Goal: Task Accomplishment & Management: Contribute content

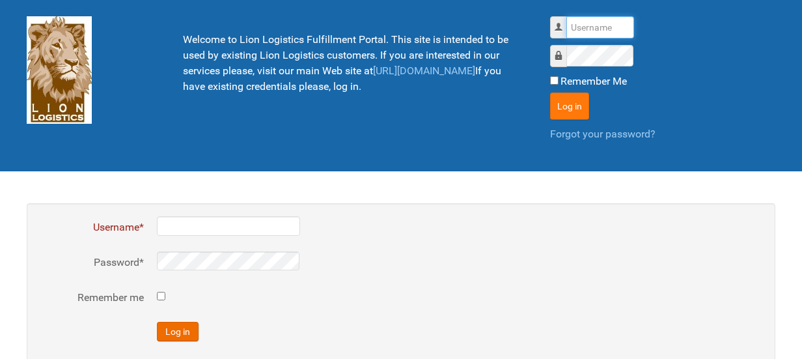
type input "al"
click at [582, 105] on button "Log in" at bounding box center [569, 105] width 39 height 27
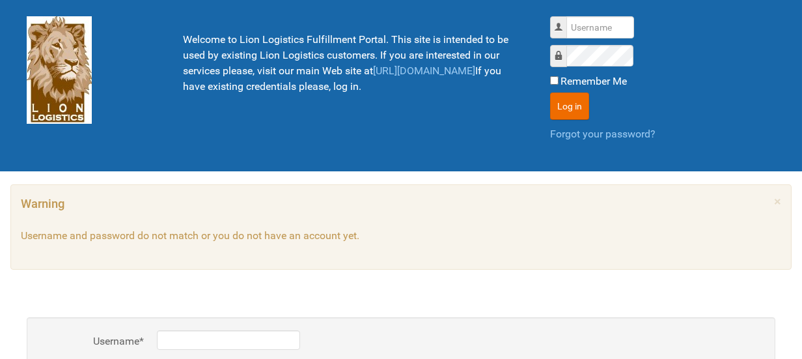
scroll to position [195, 0]
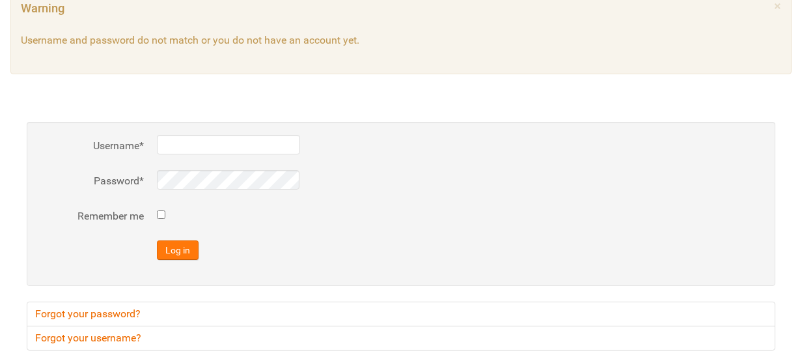
type input "al"
click at [195, 249] on button "Log in" at bounding box center [178, 250] width 42 height 20
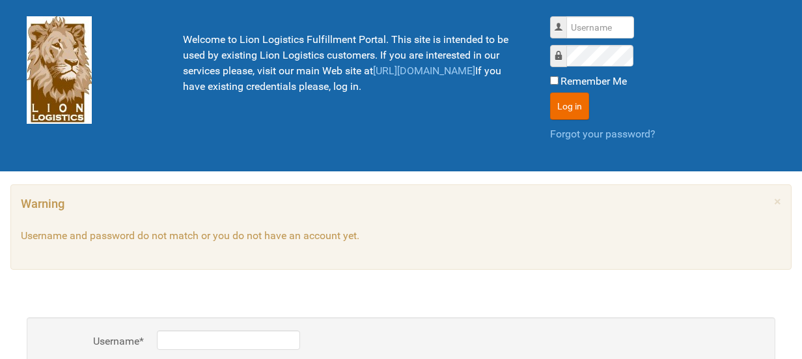
scroll to position [130, 0]
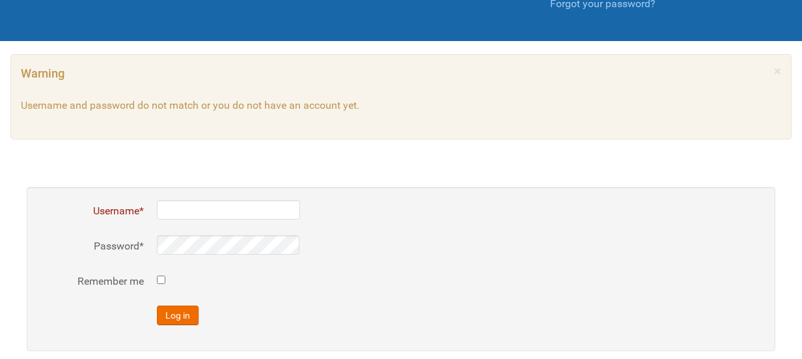
type input "al"
click at [134, 245] on div "Password *" at bounding box center [401, 246] width 722 height 22
click at [165, 314] on button "Log in" at bounding box center [178, 315] width 42 height 20
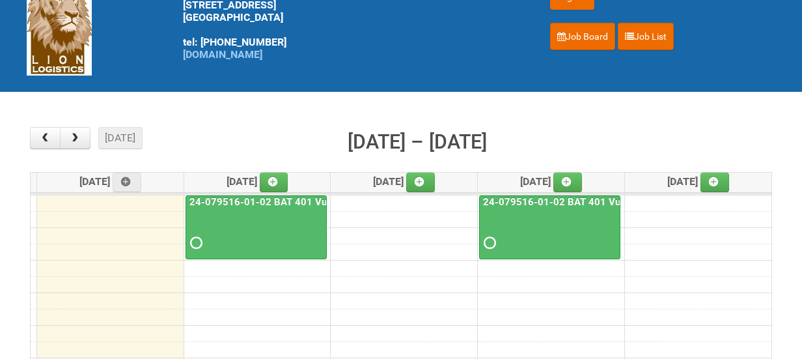
scroll to position [65, 0]
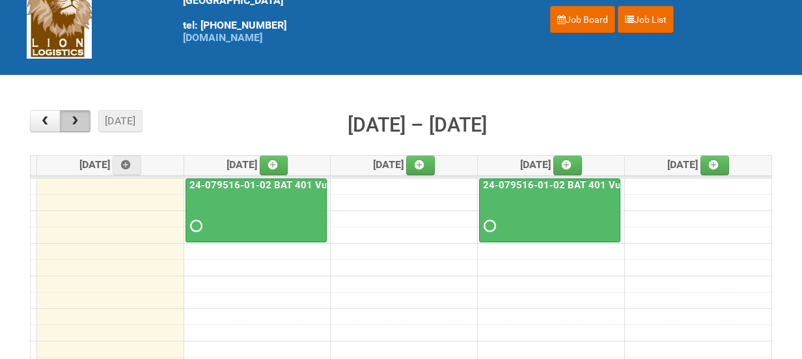
click at [83, 123] on button "button" at bounding box center [75, 121] width 31 height 22
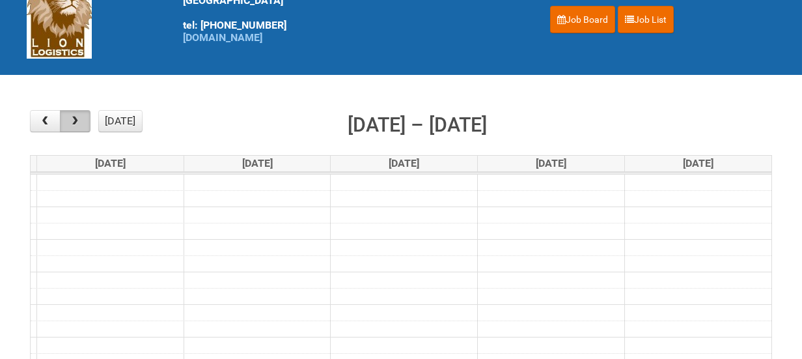
click at [83, 123] on button "button" at bounding box center [75, 121] width 31 height 22
click at [539, 195] on td at bounding box center [401, 198] width 740 height 16
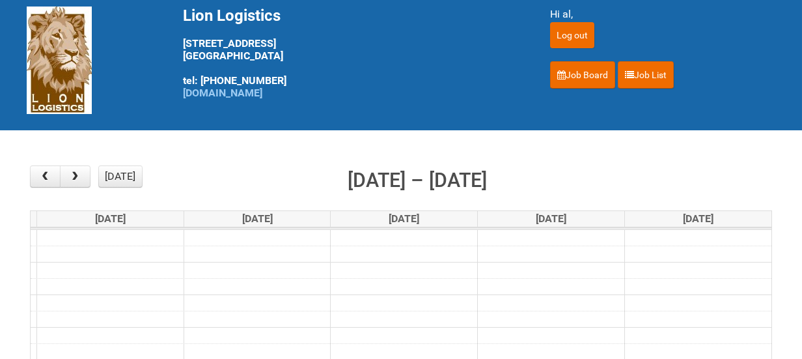
scroll to position [0, 0]
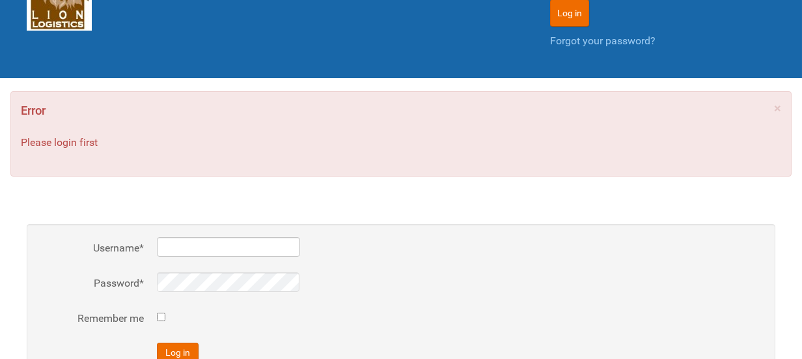
scroll to position [195, 0]
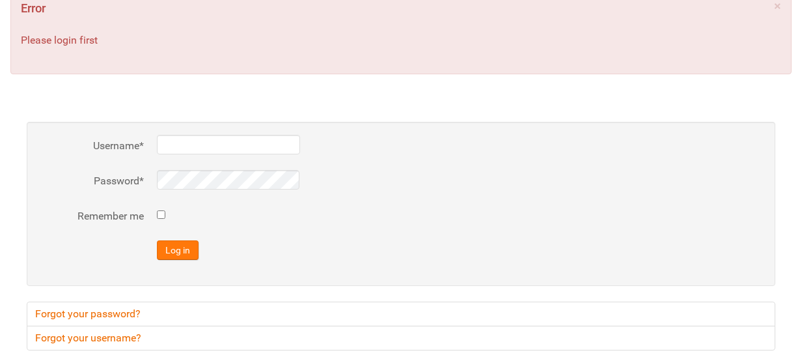
type input "al"
click at [172, 247] on button "Log in" at bounding box center [178, 250] width 42 height 20
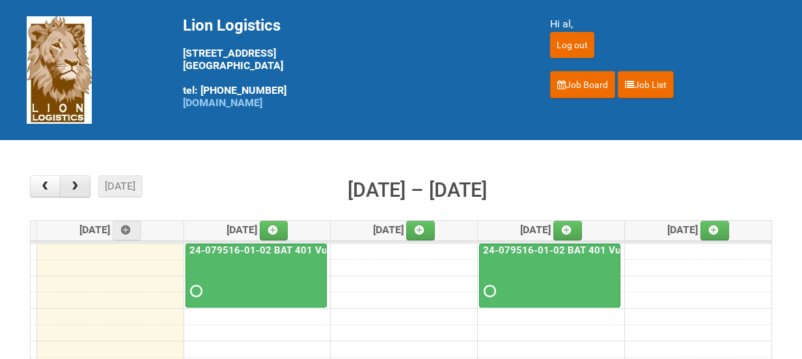
click at [76, 189] on span "button" at bounding box center [75, 186] width 12 height 10
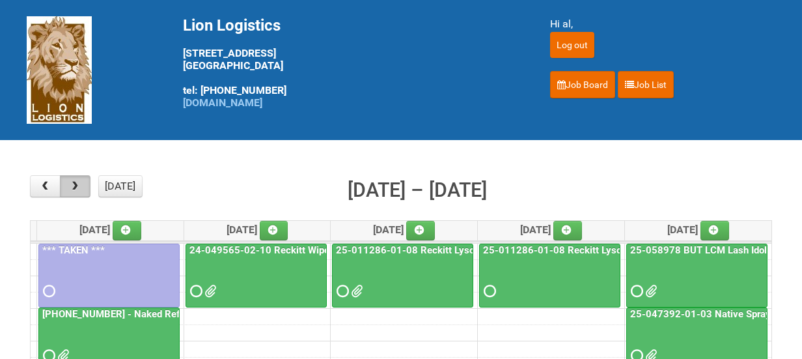
click at [76, 189] on span "button" at bounding box center [75, 186] width 12 height 10
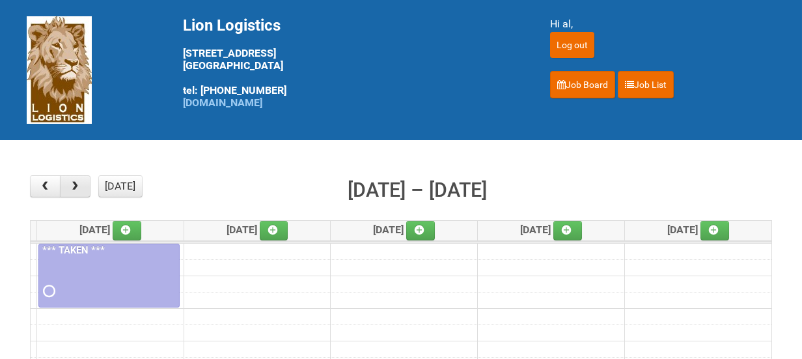
click at [76, 189] on span "button" at bounding box center [75, 186] width 12 height 10
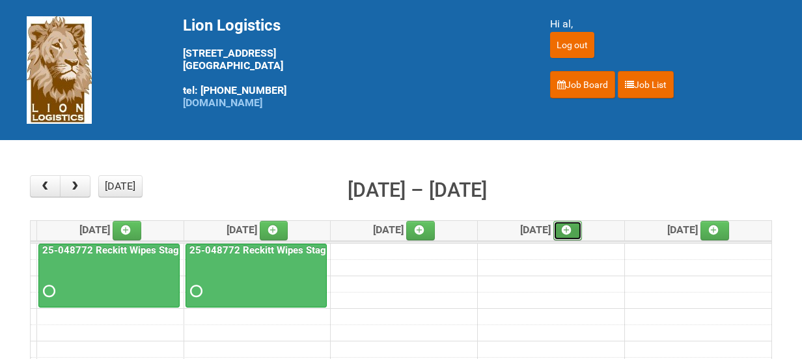
click at [582, 233] on link at bounding box center [567, 231] width 29 height 20
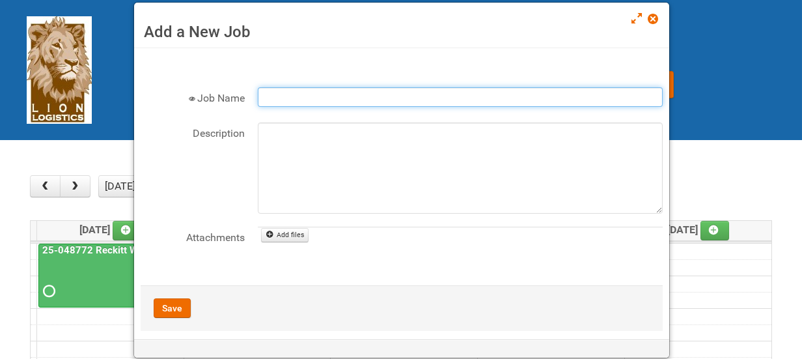
click at [374, 95] on input "Job Name" at bounding box center [460, 97] width 405 height 20
paste input "[PHONE_NUMBER] - US Conditioner Product Test"
type input "[PHONE_NUMBER] - US Conditioner Product Test"
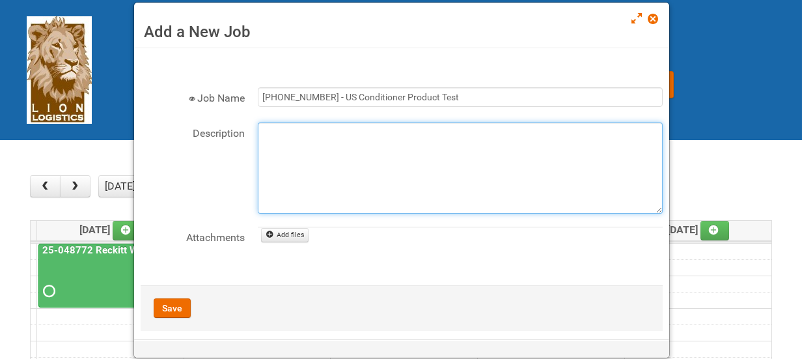
click at [319, 154] on textarea "Description" at bounding box center [460, 167] width 405 height 91
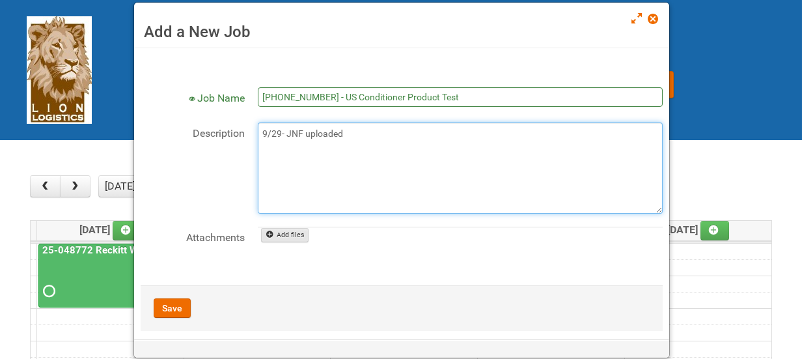
type textarea "9/29- JNF uploaded"
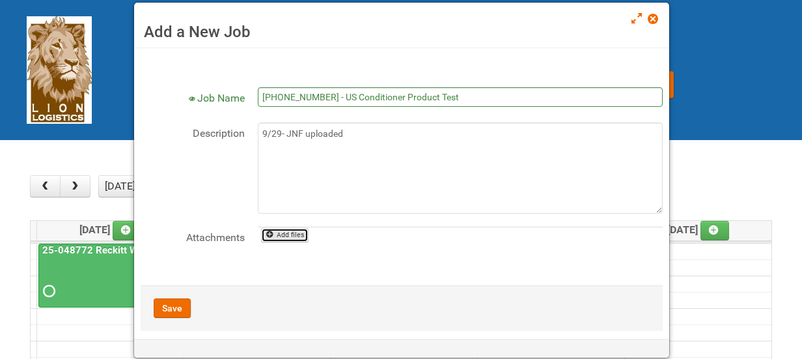
click at [284, 235] on link "Add files" at bounding box center [284, 235] width 47 height 14
type input "C:\fakepath\JNF.DOC"
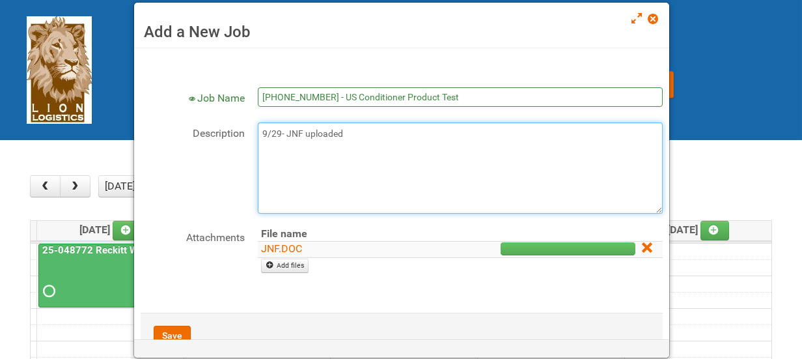
click at [260, 135] on textarea "9/29- JNF uploaded" at bounding box center [460, 167] width 405 height 91
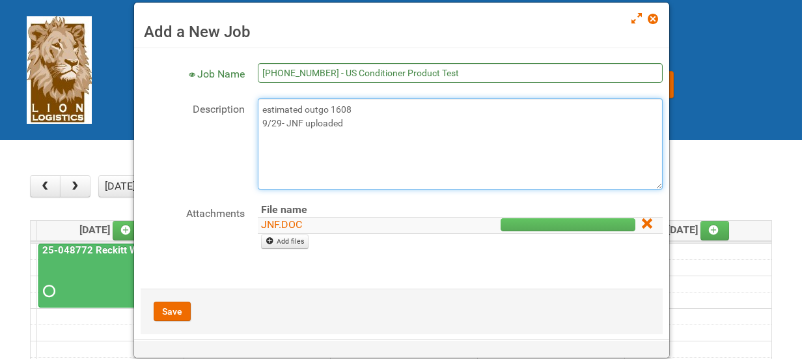
scroll to position [36, 0]
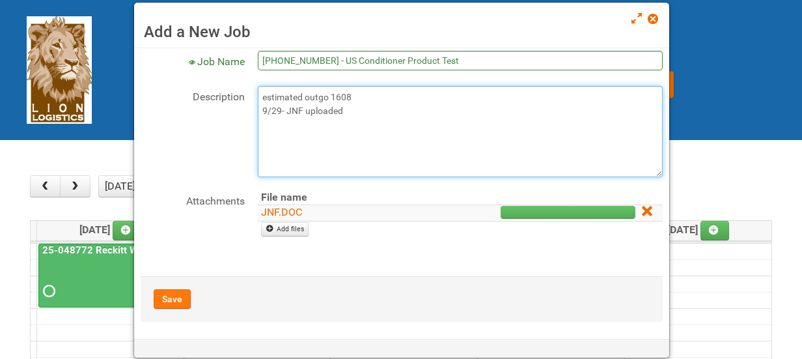
type textarea "estimated outgo 1608 9/29- JNF uploaded"
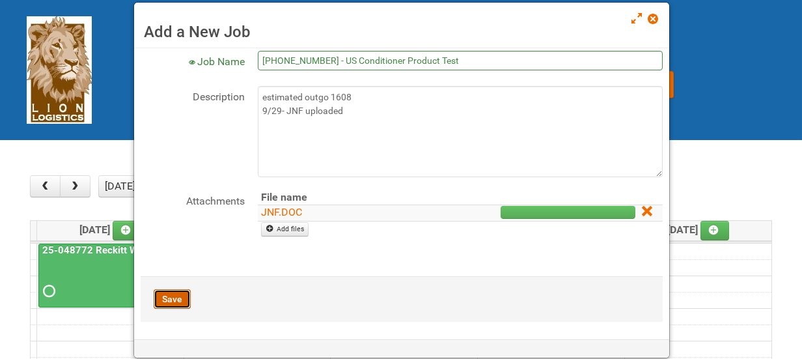
click at [176, 301] on button "Save" at bounding box center [172, 299] width 37 height 20
